Goal: Task Accomplishment & Management: Complete application form

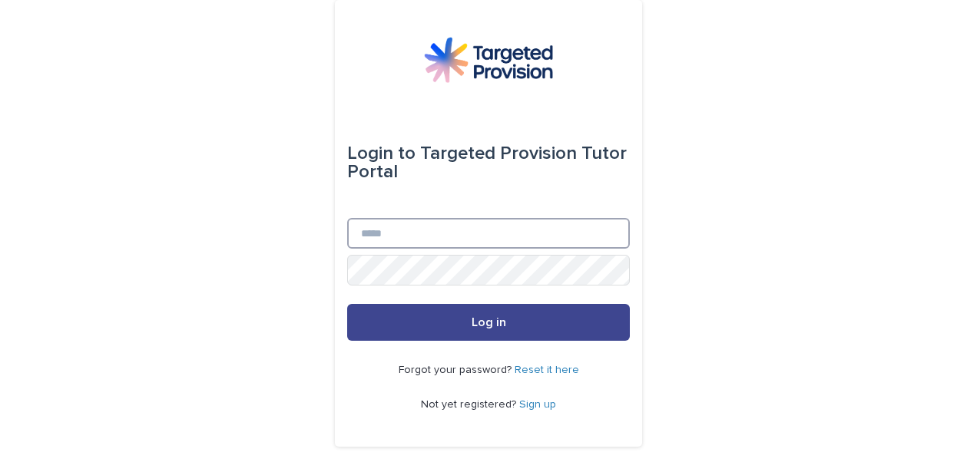
type input "**********"
click at [480, 321] on span "Log in" at bounding box center [489, 322] width 35 height 12
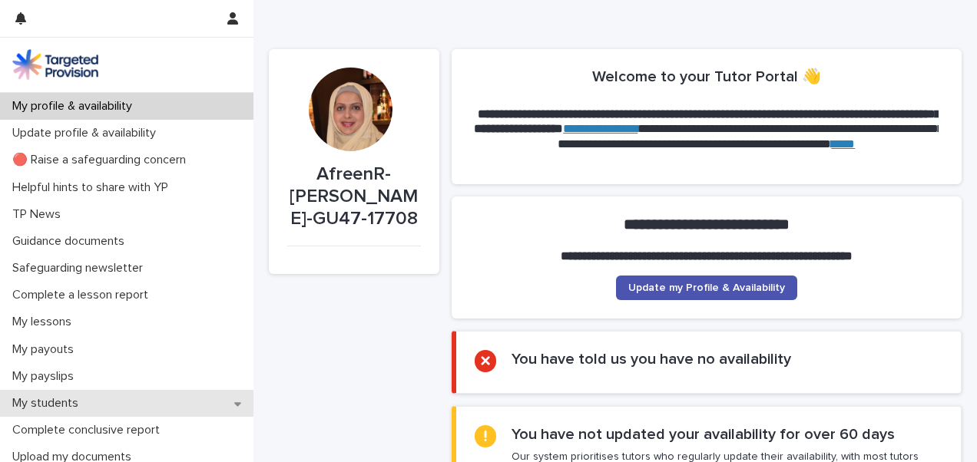
click at [123, 399] on div "My students" at bounding box center [126, 403] width 253 height 27
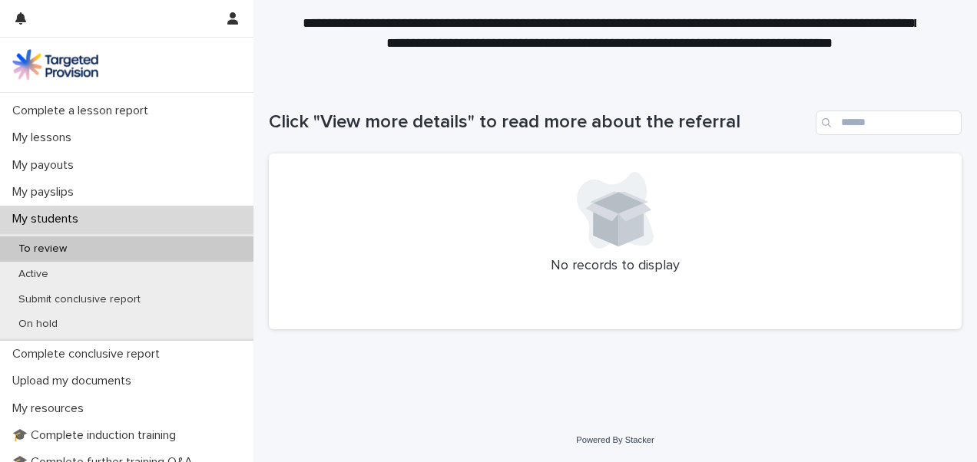
scroll to position [194, 0]
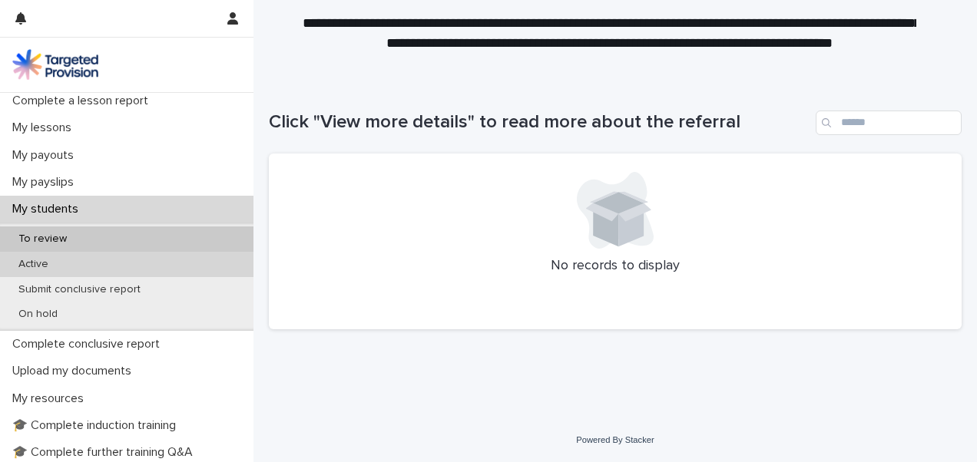
click at [75, 256] on div "Active" at bounding box center [126, 264] width 253 height 25
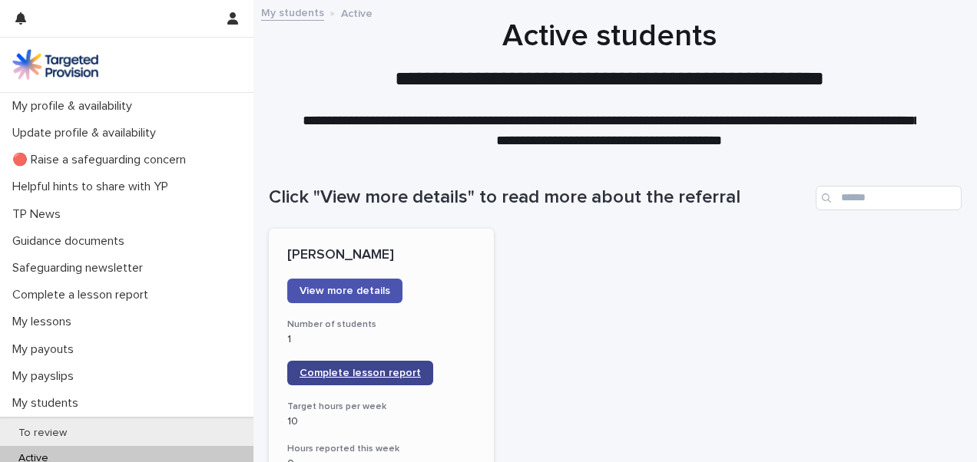
click at [362, 375] on span "Complete lesson report" at bounding box center [359, 373] width 121 height 11
